Goal: Information Seeking & Learning: Learn about a topic

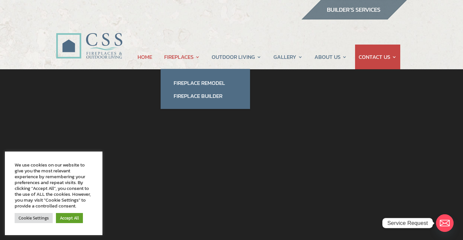
click at [190, 54] on link "FIREPLACES" at bounding box center [182, 57] width 36 height 25
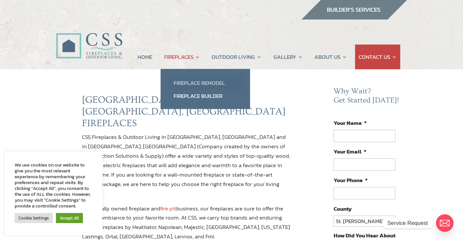
click at [199, 82] on link "Fireplace Remodel" at bounding box center [205, 82] width 76 height 13
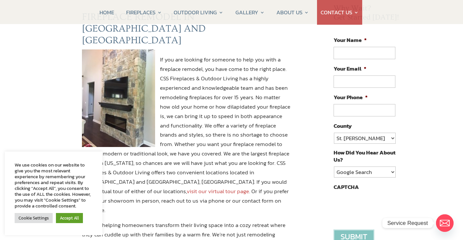
scroll to position [115, 0]
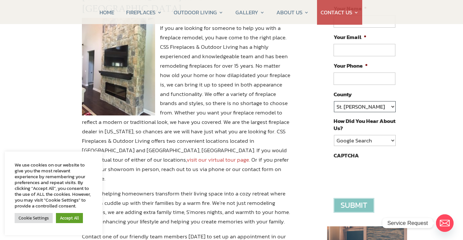
click at [361, 108] on select "St. [PERSON_NAME] Volusia Flagler [PERSON_NAME] Nassau Other" at bounding box center [365, 106] width 62 height 11
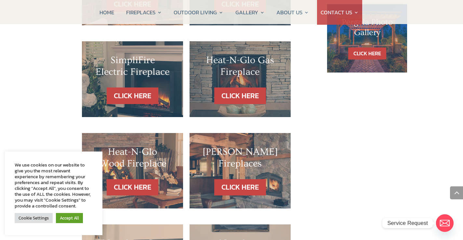
scroll to position [494, 0]
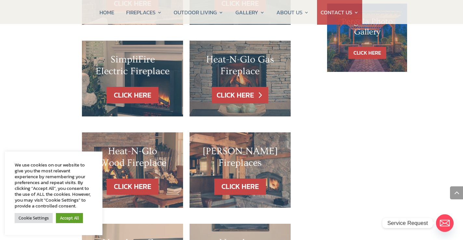
click at [228, 87] on link "CLICK HERE" at bounding box center [240, 95] width 57 height 17
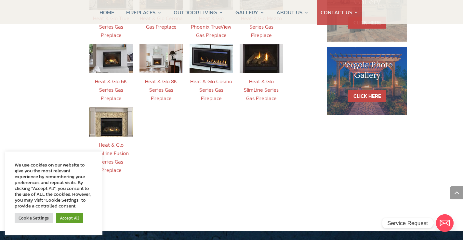
scroll to position [424, 0]
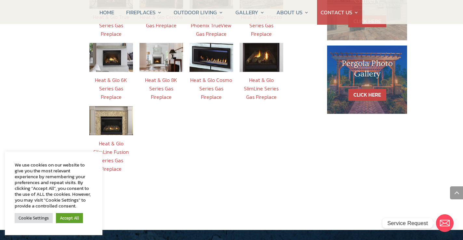
click at [168, 76] on link "Heat & Glo 8K Series Gas Fireplace" at bounding box center [161, 88] width 32 height 25
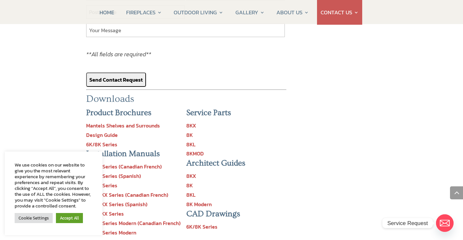
scroll to position [712, 0]
click at [140, 121] on link "Mantels Shelves and Surrounds" at bounding box center [123, 125] width 74 height 8
